Goal: Task Accomplishment & Management: Manage account settings

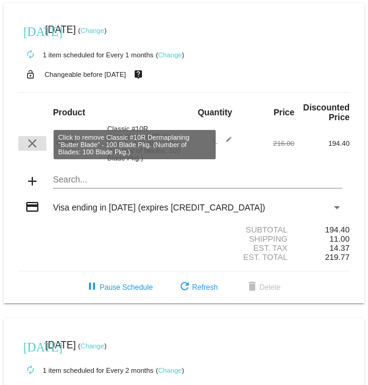
click at [29, 147] on mat-icon "clear" at bounding box center [32, 143] width 15 height 15
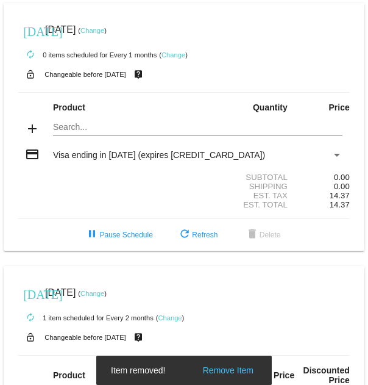
click at [29, 128] on mat-icon "add" at bounding box center [32, 128] width 15 height 15
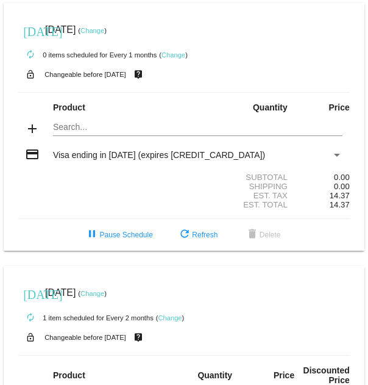
click at [57, 126] on mat-card "today Sep 13 2025 ( Change ) autorenew 0 items scheduled for Every 1 months ( C…" at bounding box center [184, 126] width 361 height 247
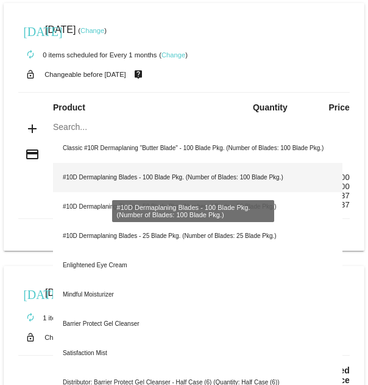
click at [99, 181] on div "#10D Dermaplaning Blades - 100 Blade Pkg. (Number of Blades: 100 Blade Pkg.)" at bounding box center [198, 177] width 290 height 29
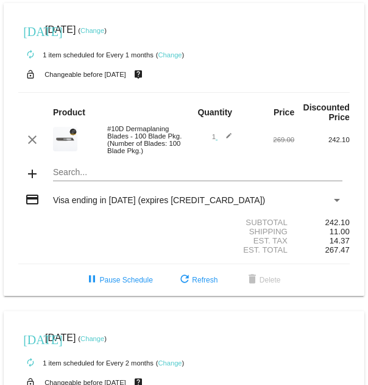
click at [168, 51] on link "Change" at bounding box center [170, 54] width 24 height 7
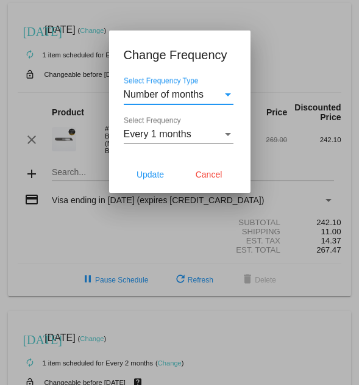
click at [216, 91] on div "Every 1 months" at bounding box center [173, 134] width 99 height 11
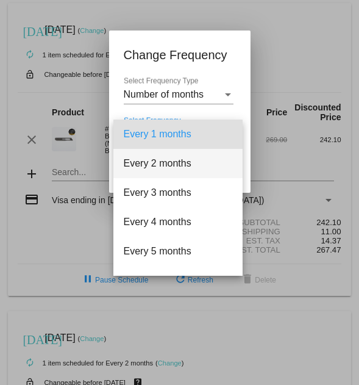
click at [194, 91] on span "Every 2 months" at bounding box center [178, 163] width 110 height 29
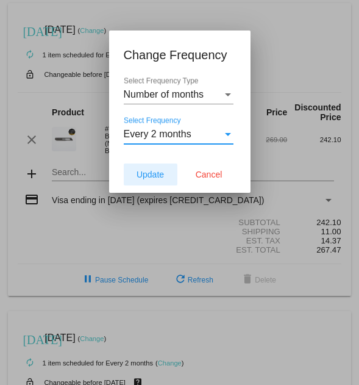
click at [160, 91] on span "Update" at bounding box center [150, 174] width 27 height 10
